Goal: Feedback & Contribution: Contribute content

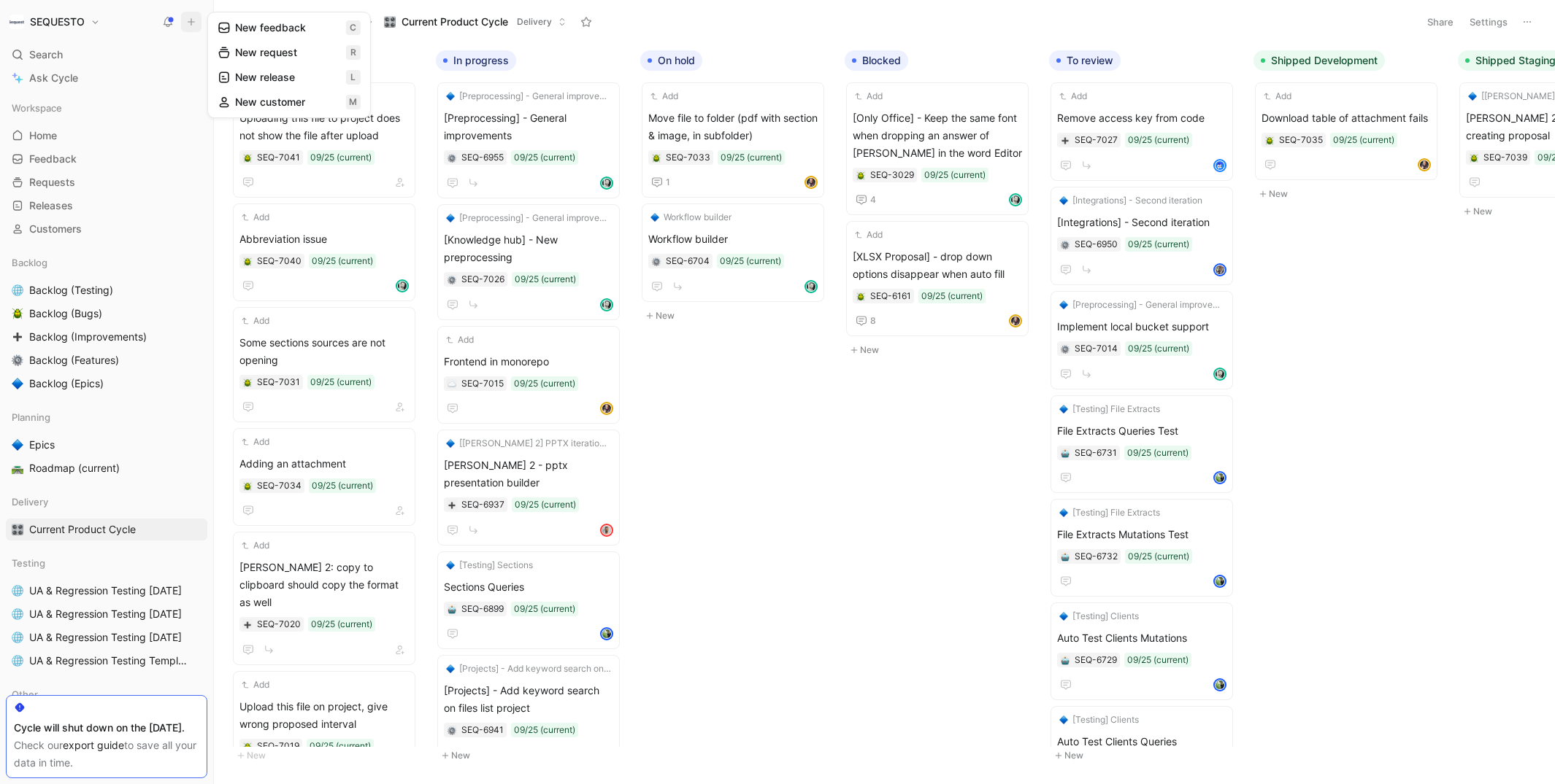
click at [256, 23] on button "New feedback c" at bounding box center [289, 28] width 156 height 25
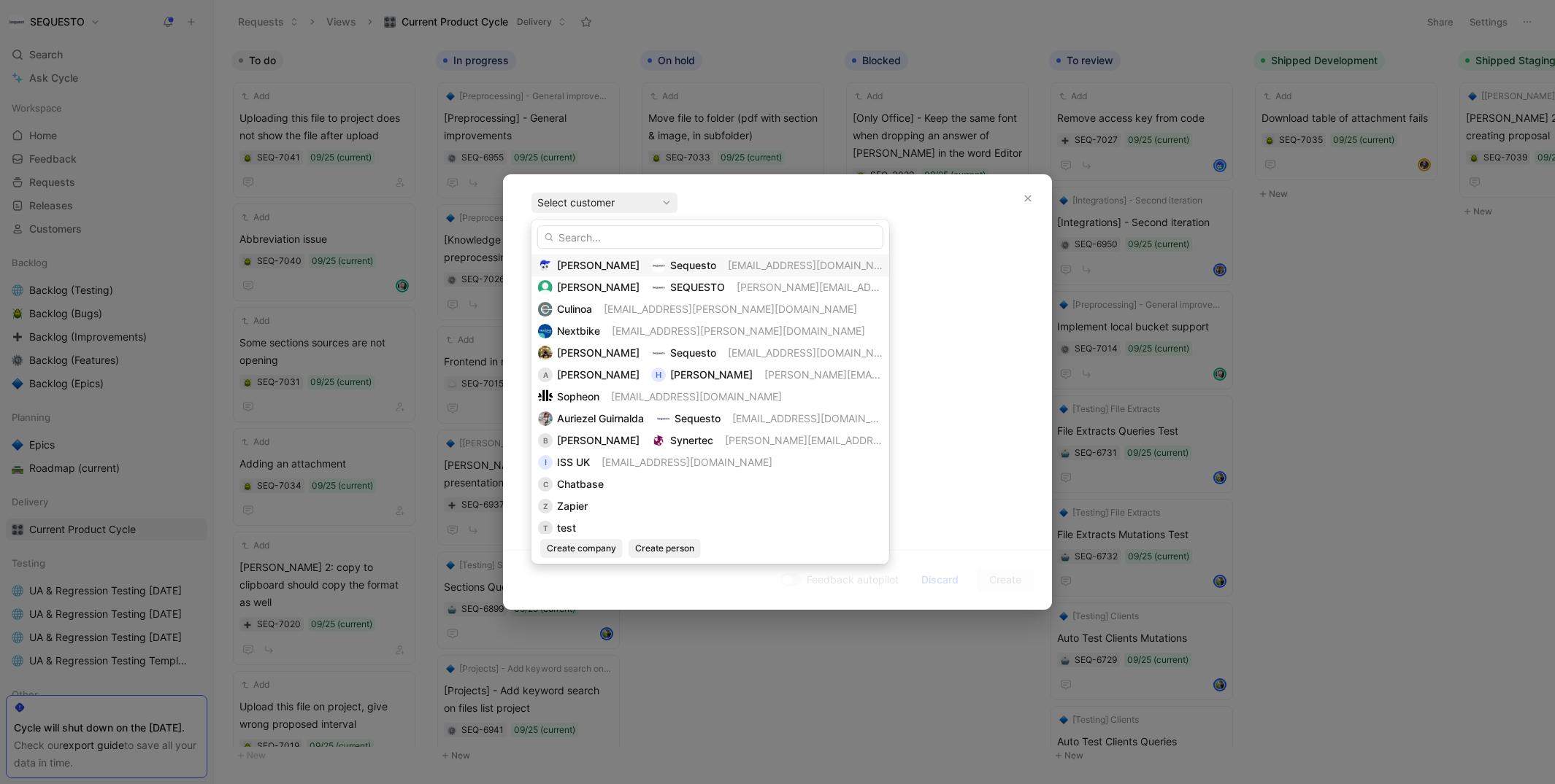
click at [651, 269] on img at bounding box center [658, 265] width 14 height 14
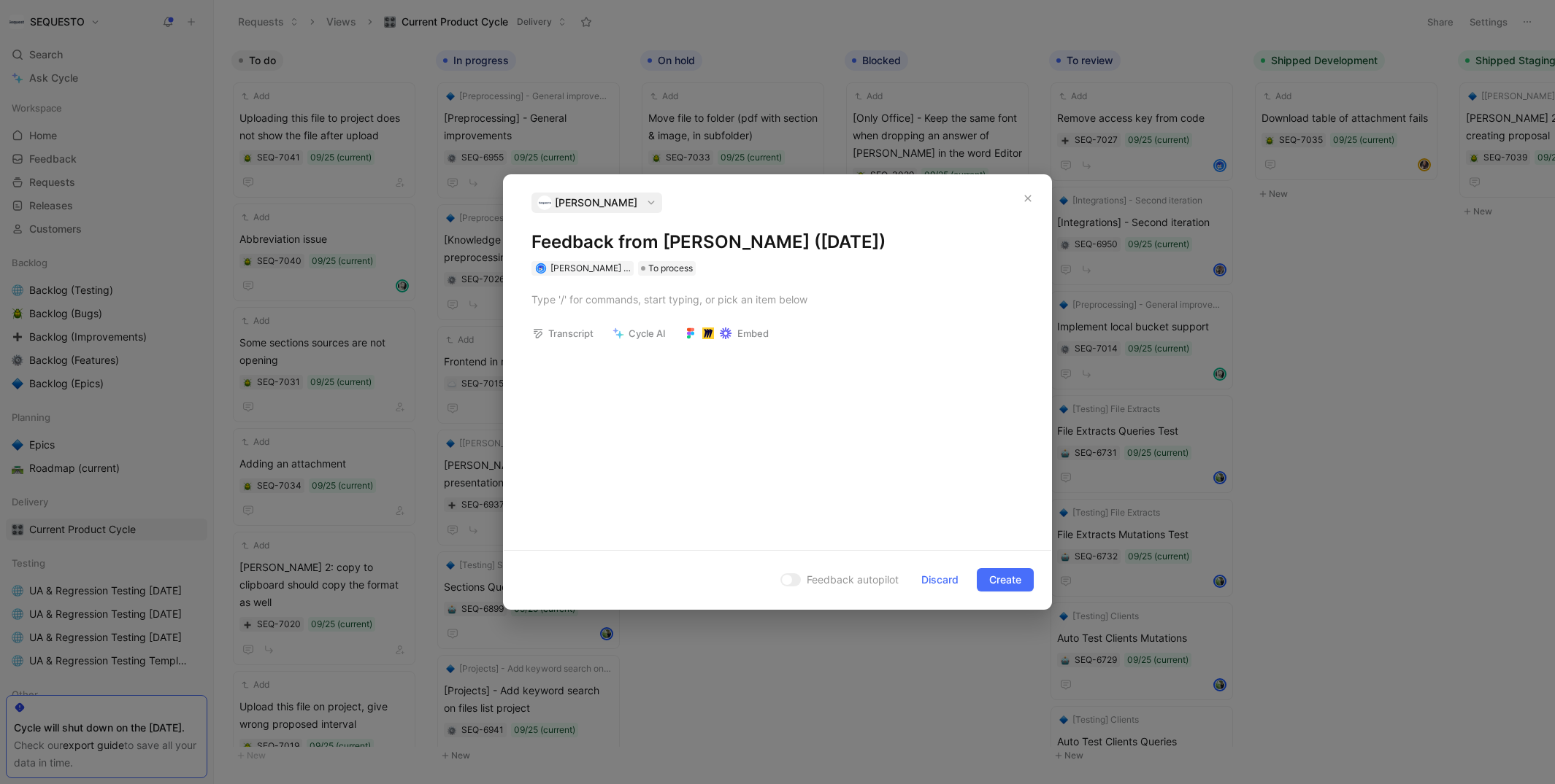
click at [586, 249] on h1 "Feedback from [PERSON_NAME] ([DATE])" at bounding box center [777, 242] width 492 height 23
click at [558, 245] on h1 "Oopenway" at bounding box center [777, 242] width 492 height 23
click at [557, 296] on div at bounding box center [777, 299] width 492 height 15
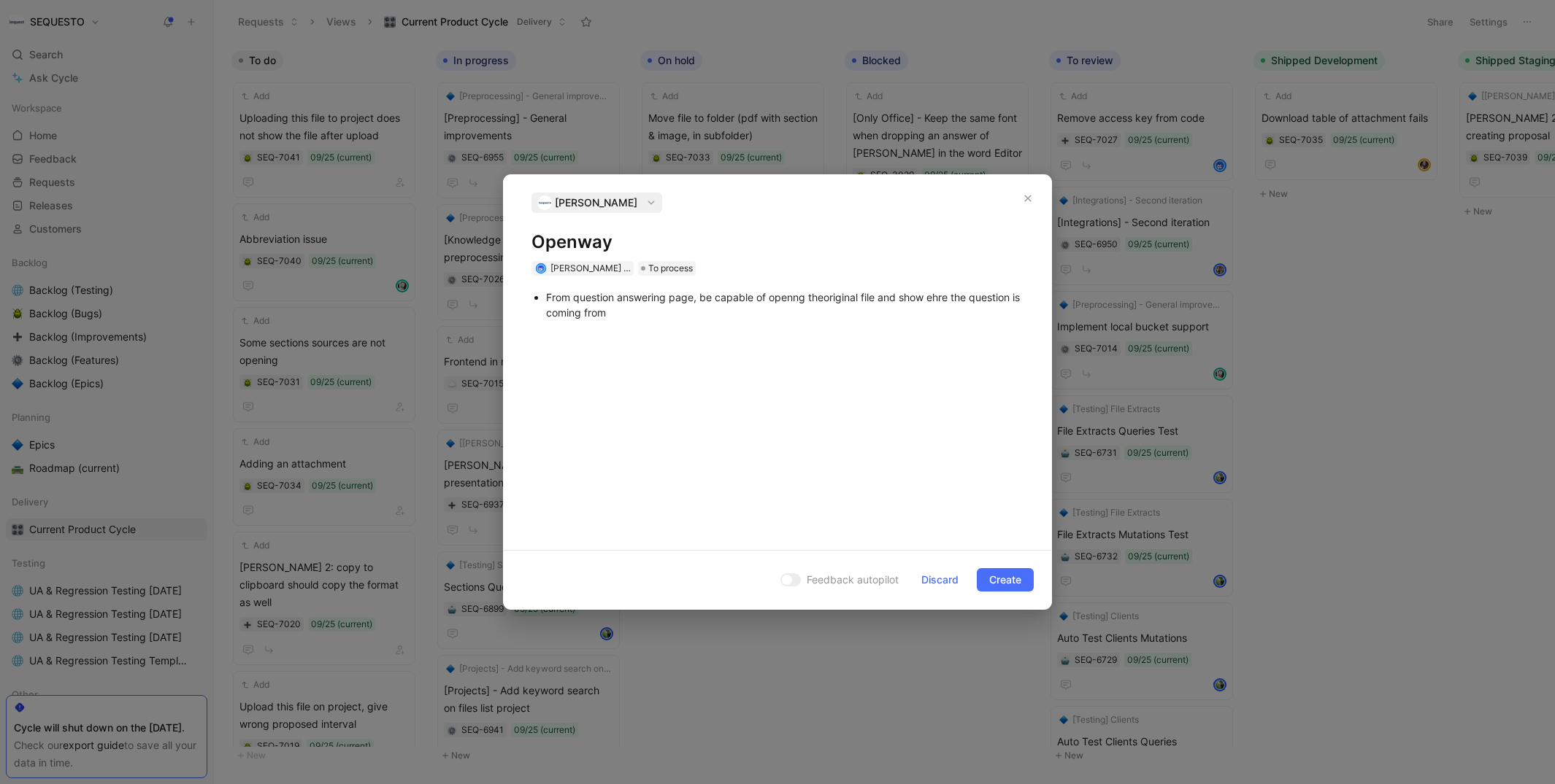
click at [820, 297] on div "From question answering page, be capable of openng theoriginal file and show eh…" at bounding box center [784, 305] width 478 height 30
click at [678, 320] on div "From question answering page, be capable of openng the original file and show e…" at bounding box center [784, 305] width 478 height 30
click at [549, 333] on div "for pdf show the page at leastr" at bounding box center [784, 332] width 478 height 15
